Goal: Find specific fact: Find specific fact

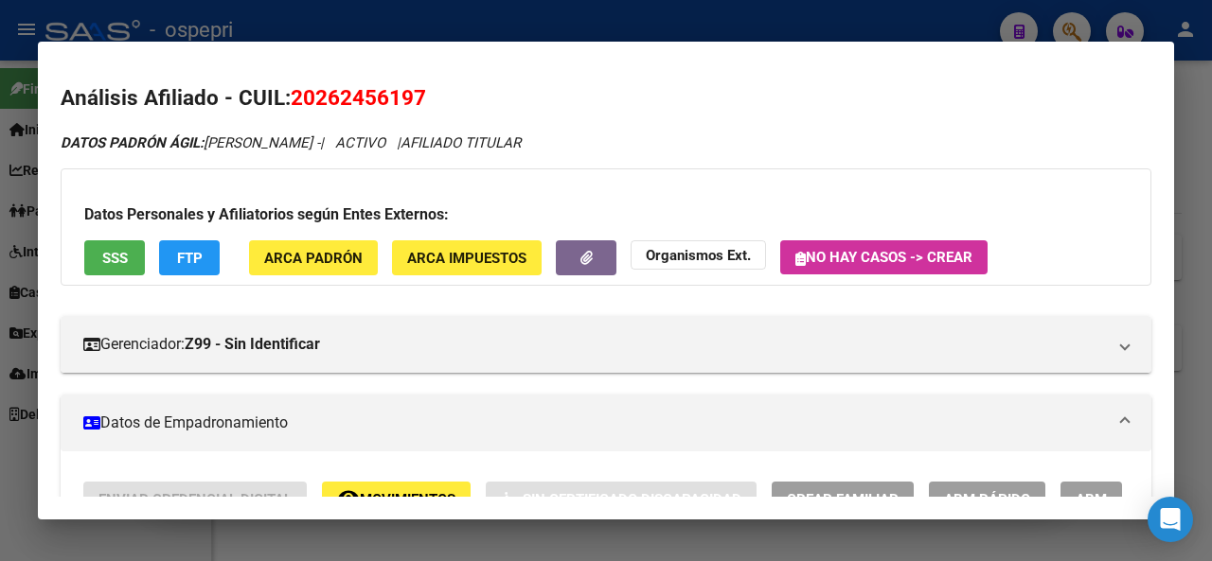
scroll to position [1717, 0]
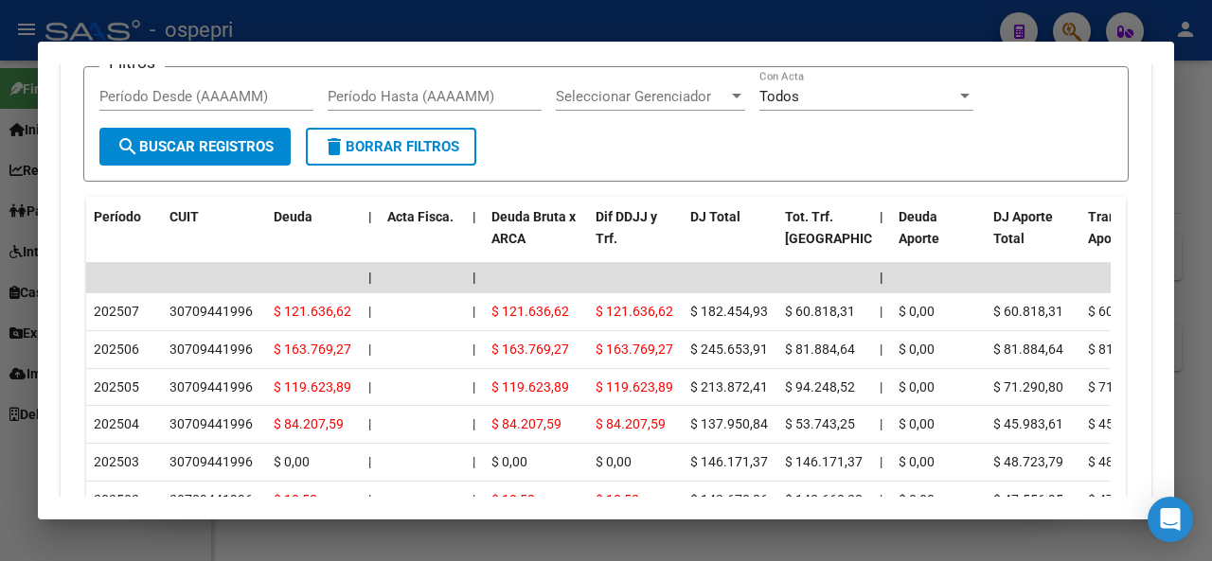
click at [778, 28] on div at bounding box center [606, 280] width 1212 height 561
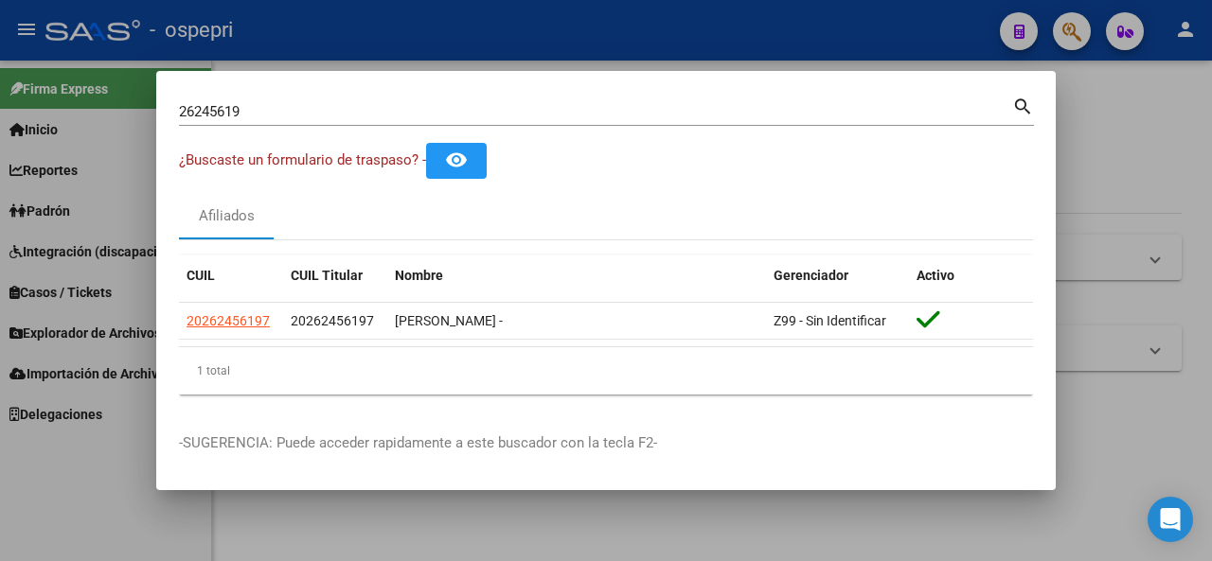
click at [1079, 29] on div at bounding box center [606, 280] width 1212 height 561
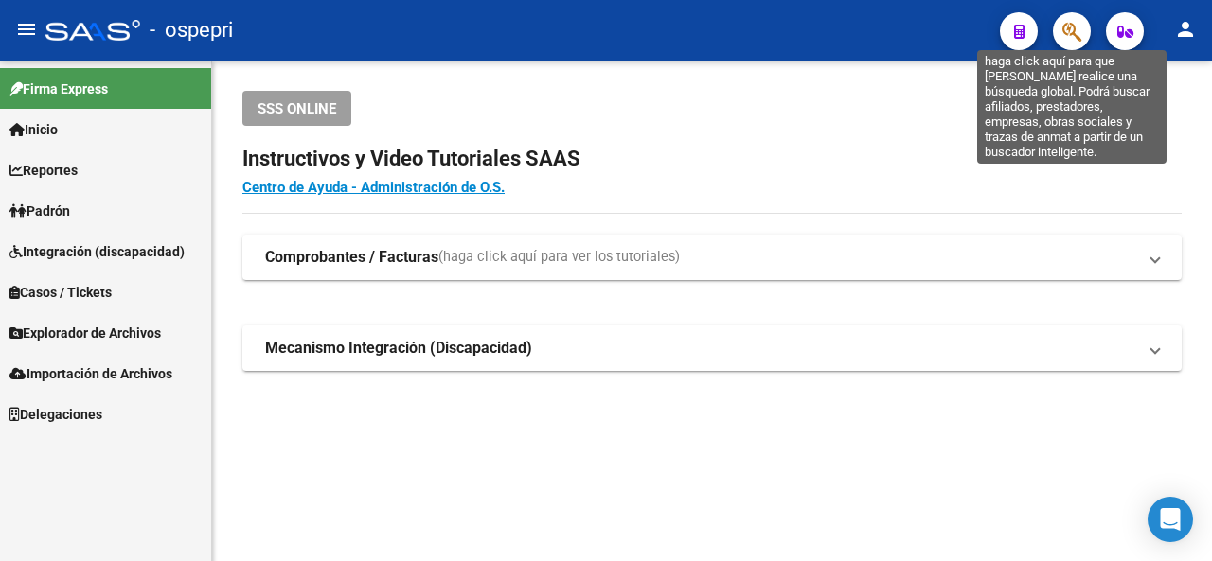
click at [1068, 25] on icon "button" at bounding box center [1071, 32] width 19 height 22
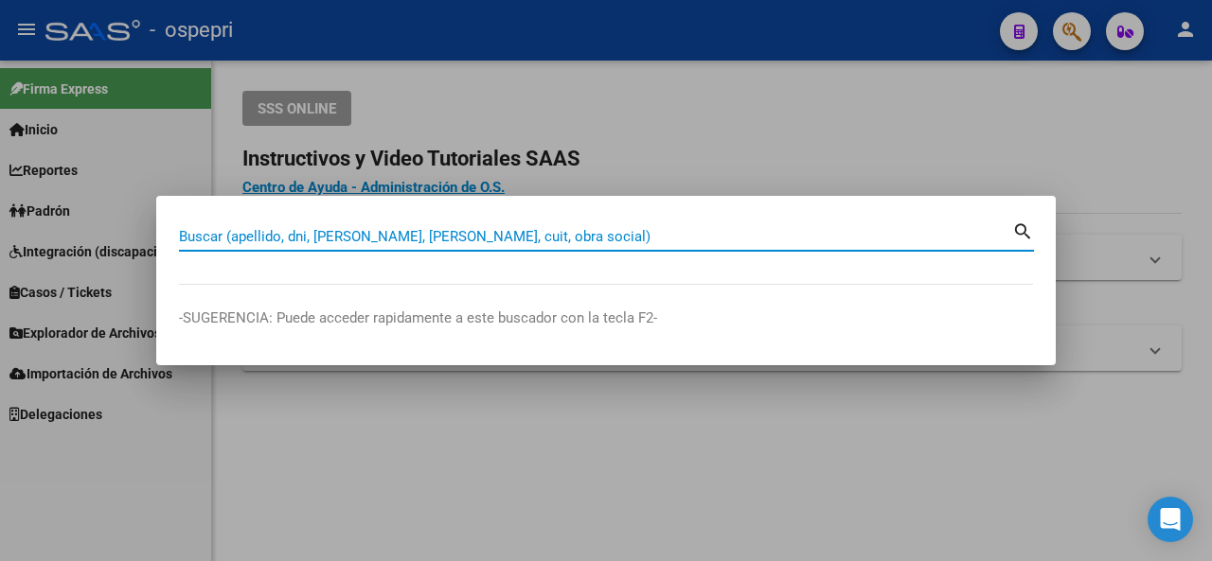
paste input "28.621.471"
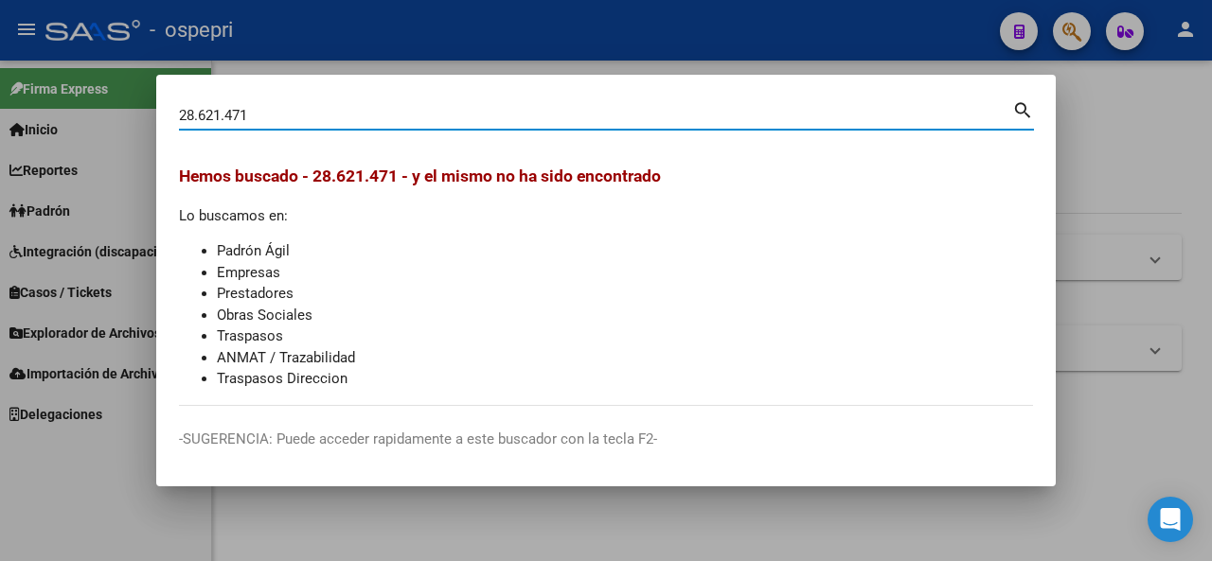
click at [225, 113] on input "28.621.471" at bounding box center [595, 115] width 833 height 17
click at [197, 113] on input "28.621471" at bounding box center [595, 115] width 833 height 17
type input "28621471"
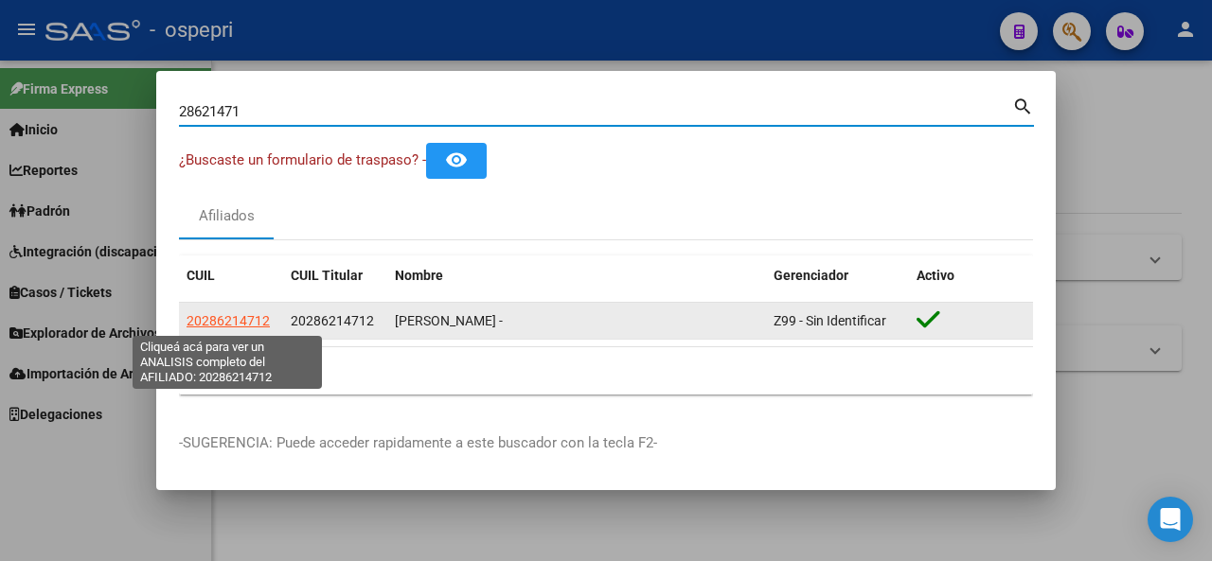
click at [248, 323] on span "20286214712" at bounding box center [227, 320] width 83 height 15
type textarea "20286214712"
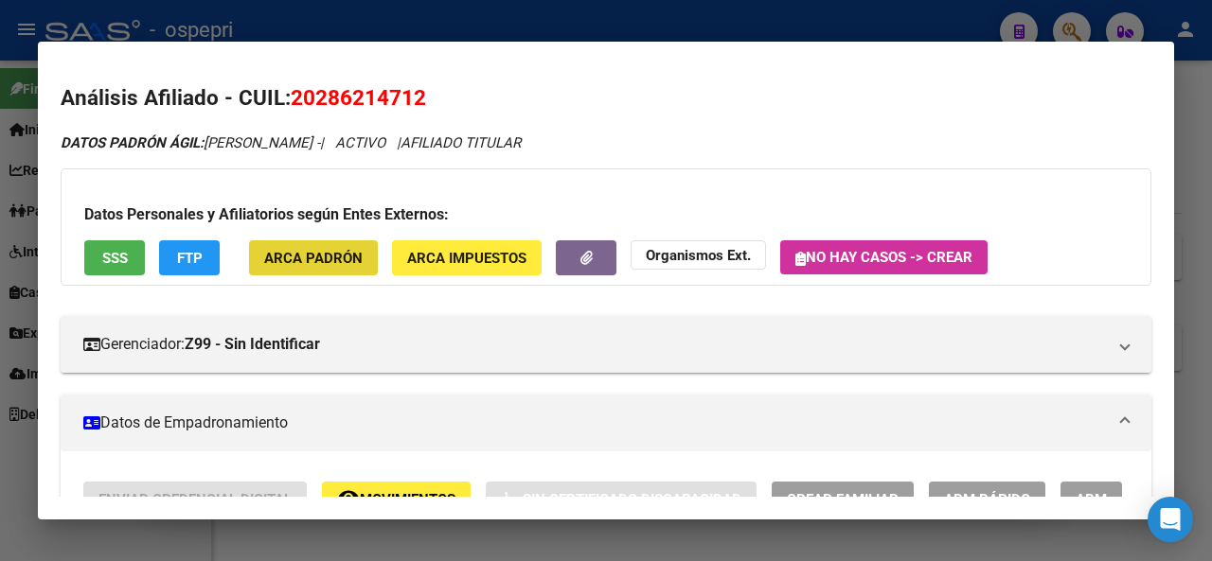
click at [340, 259] on span "ARCA Padrón" at bounding box center [313, 258] width 98 height 17
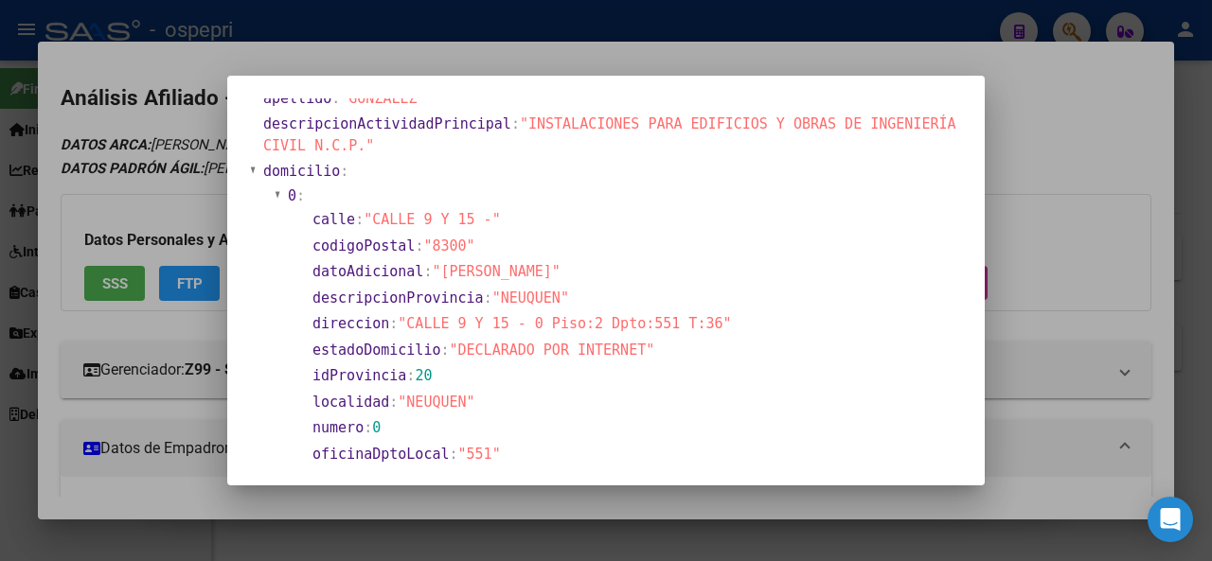
scroll to position [0, 0]
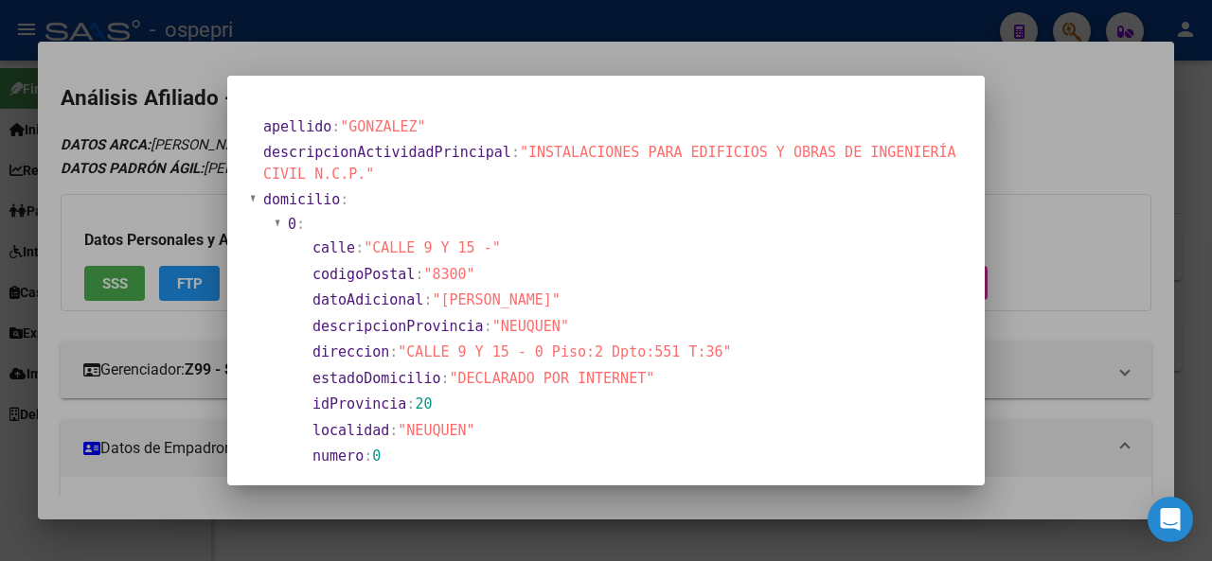
click at [481, 20] on div at bounding box center [606, 280] width 1212 height 561
